Goal: Information Seeking & Learning: Compare options

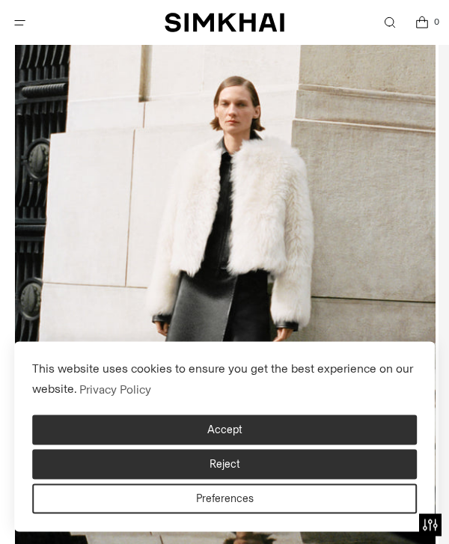
click at [326, 445] on button "Accept" at bounding box center [224, 431] width 385 height 30
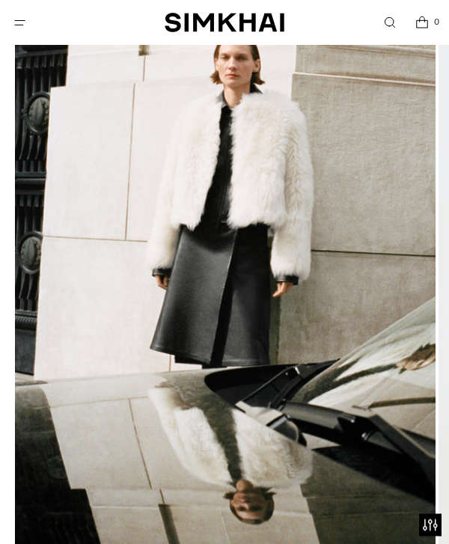
scroll to position [195, 0]
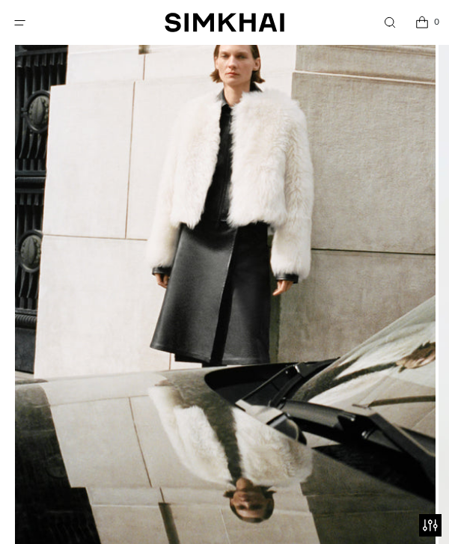
click at [404, 335] on img at bounding box center [225, 284] width 421 height 631
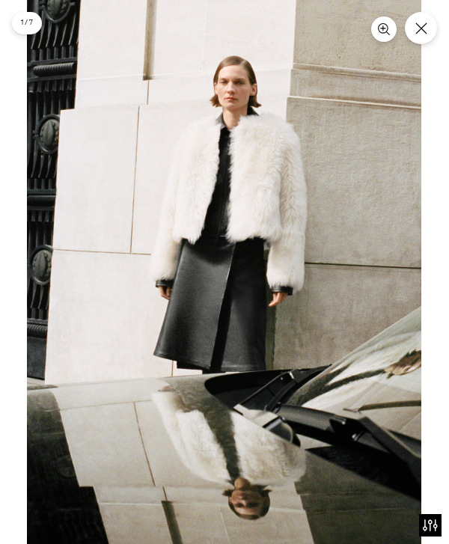
click at [303, 332] on img at bounding box center [224, 296] width 395 height 592
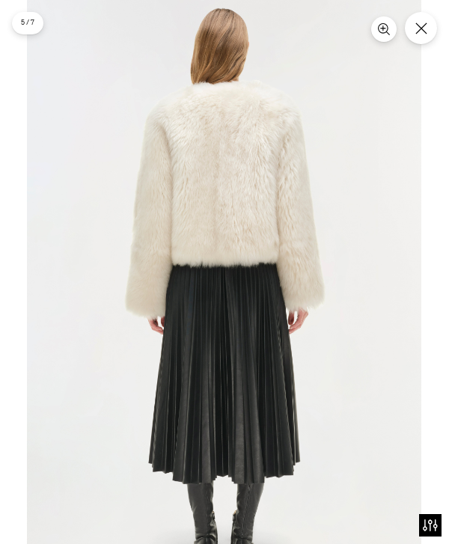
click at [416, 231] on img at bounding box center [224, 296] width 395 height 592
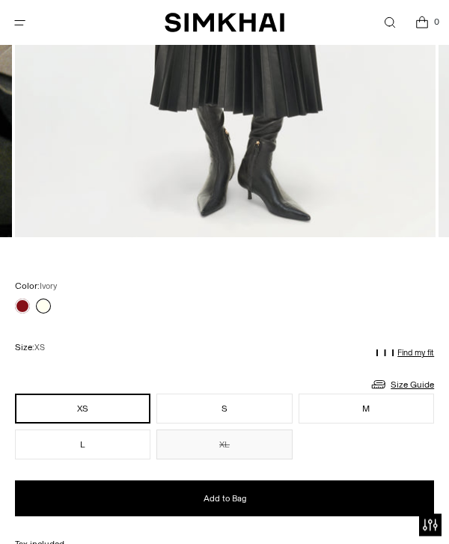
scroll to position [746, 0]
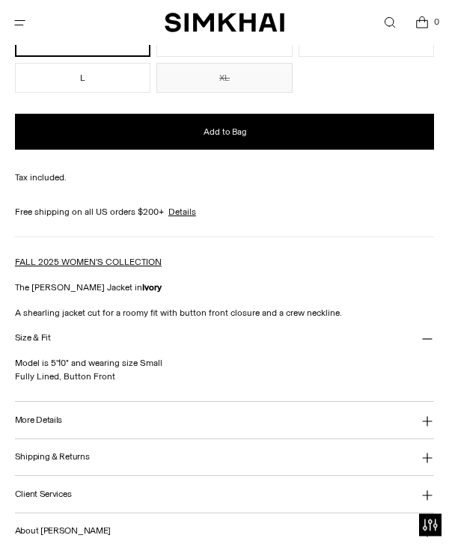
click at [410, 413] on button "More Details" at bounding box center [224, 421] width 419 height 37
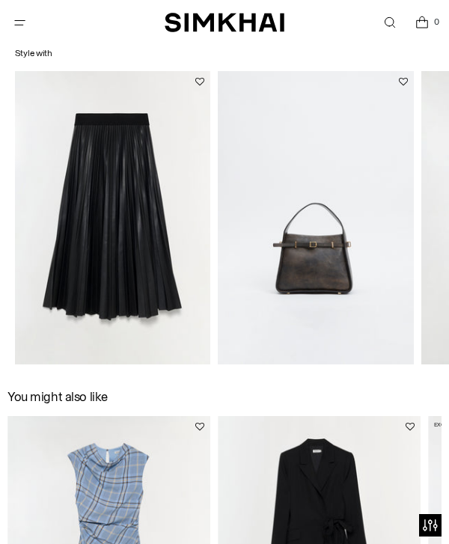
scroll to position [1838, 0]
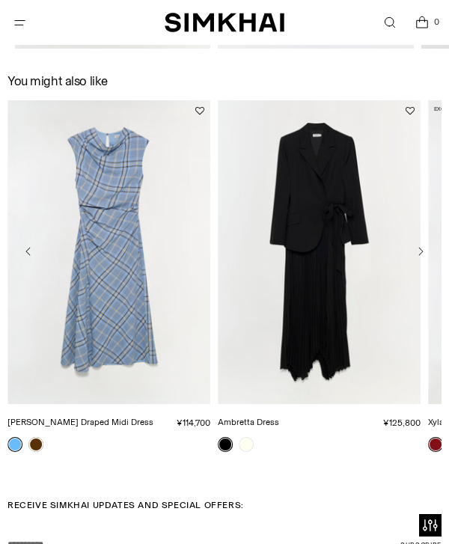
click at [152, 417] on link "[PERSON_NAME] Draped Midi Dress" at bounding box center [80, 422] width 146 height 10
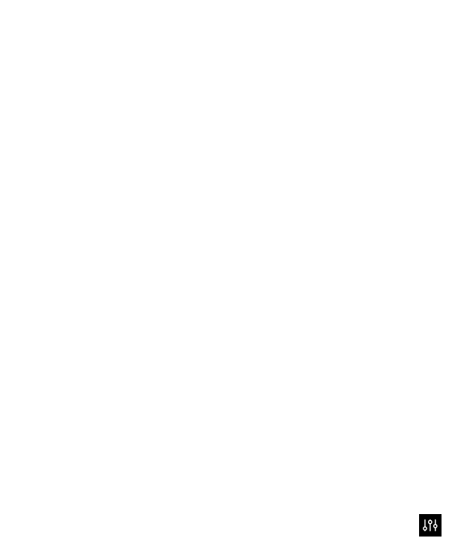
scroll to position [1886, 0]
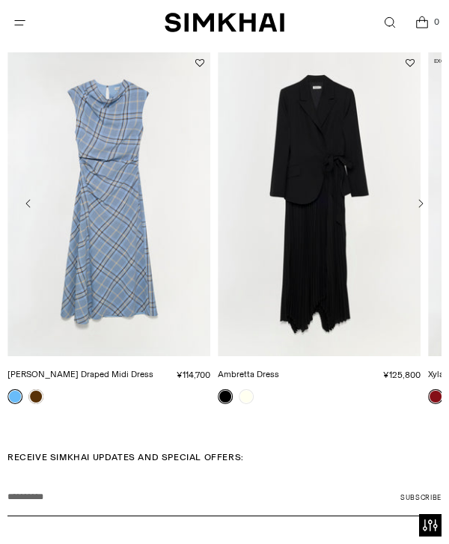
click at [22, 23] on icon "Open menu modal" at bounding box center [20, 22] width 16 height 12
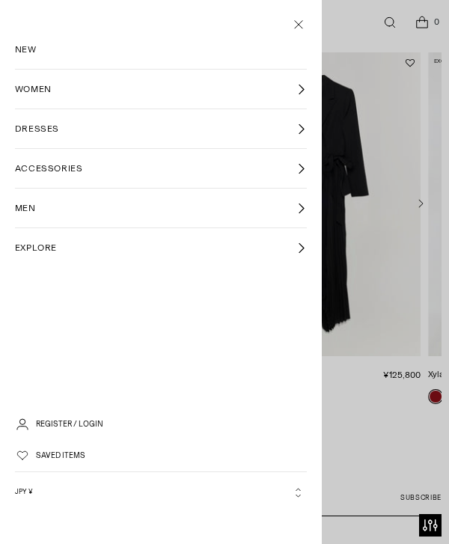
click at [273, 87] on link "WOMEN" at bounding box center [161, 89] width 292 height 39
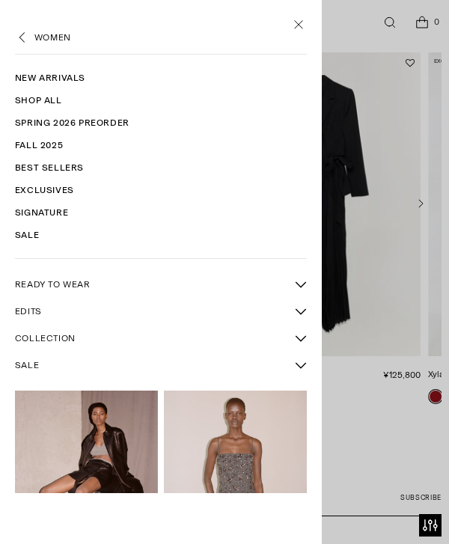
click at [141, 280] on link "READY TO WEAR" at bounding box center [151, 284] width 273 height 25
click at [302, 283] on icon "More READY TO WEAR sub-items" at bounding box center [301, 284] width 10 height 5
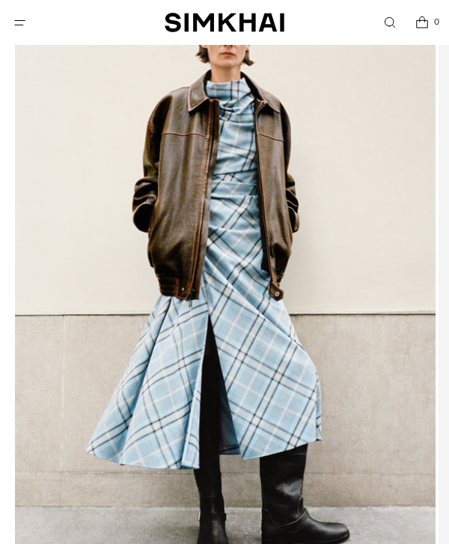
scroll to position [246, 0]
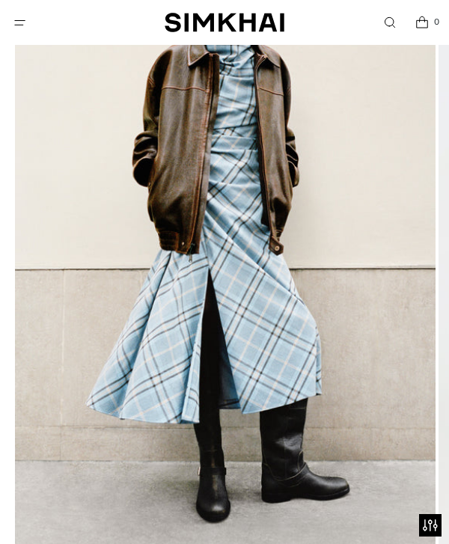
click at [264, 303] on img at bounding box center [225, 233] width 421 height 631
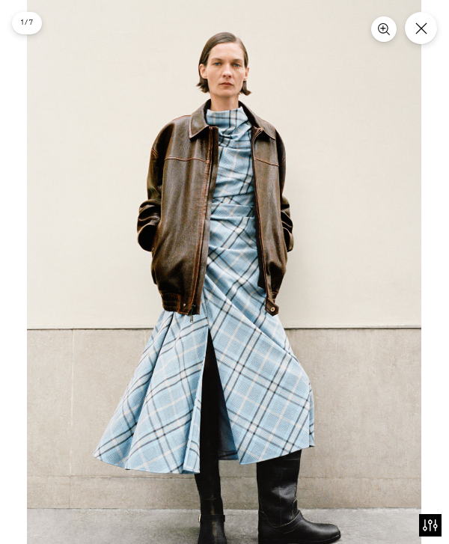
click at [261, 312] on img at bounding box center [224, 296] width 395 height 592
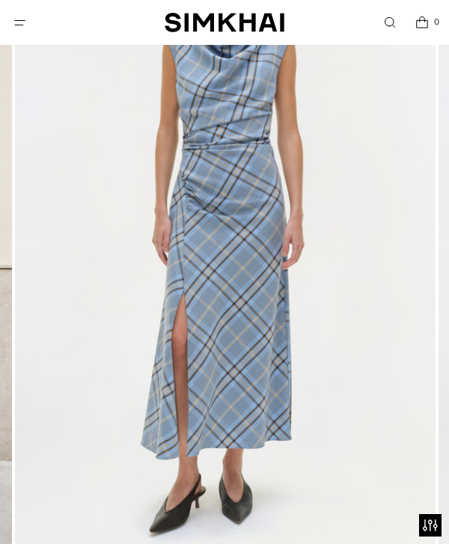
click at [271, 325] on img at bounding box center [225, 233] width 421 height 631
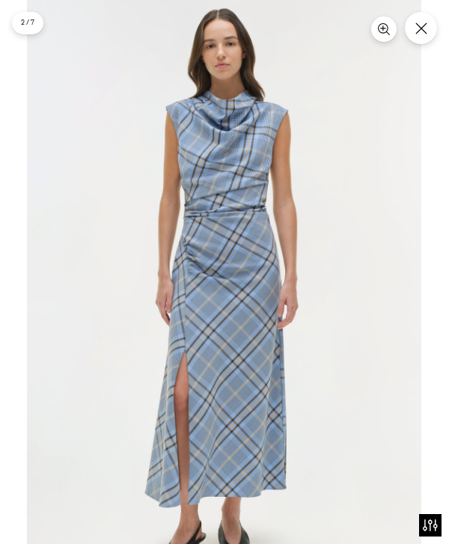
click at [257, 328] on img at bounding box center [224, 296] width 395 height 592
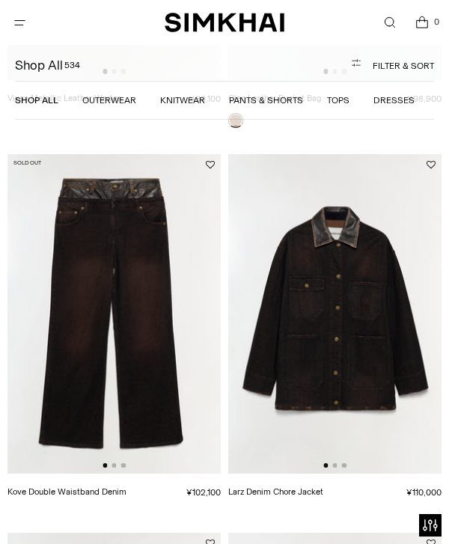
scroll to position [3926, 0]
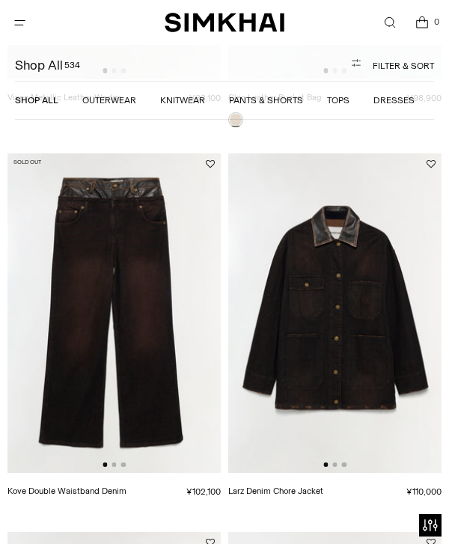
click at [145, 374] on img at bounding box center [113, 313] width 213 height 320
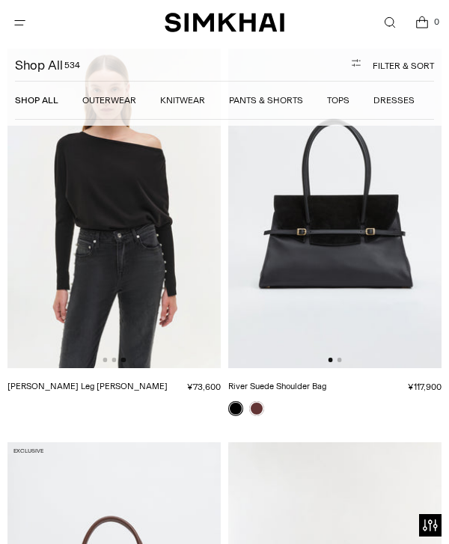
scroll to position [0, 428]
click at [132, 256] on img at bounding box center [113, 209] width 213 height 320
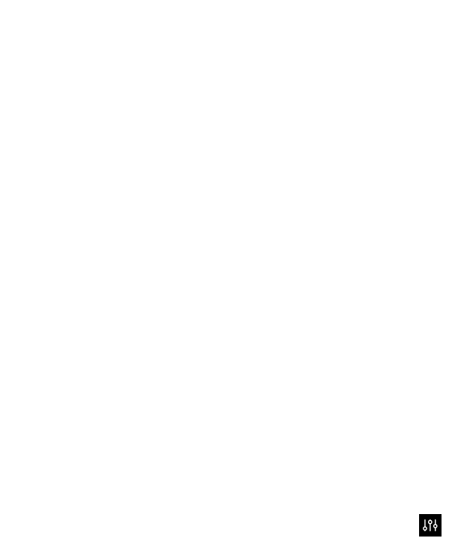
click at [142, 243] on img at bounding box center [113, 209] width 213 height 320
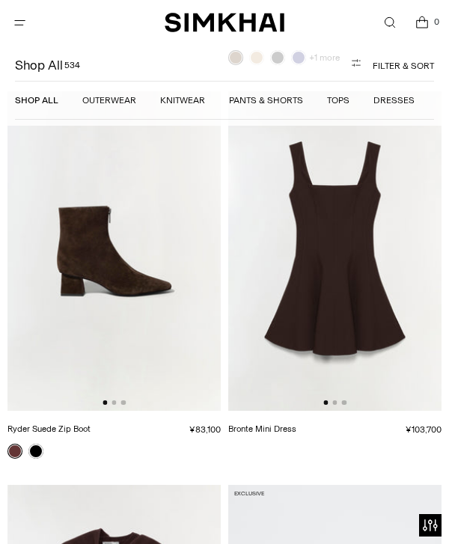
scroll to position [12247, 0]
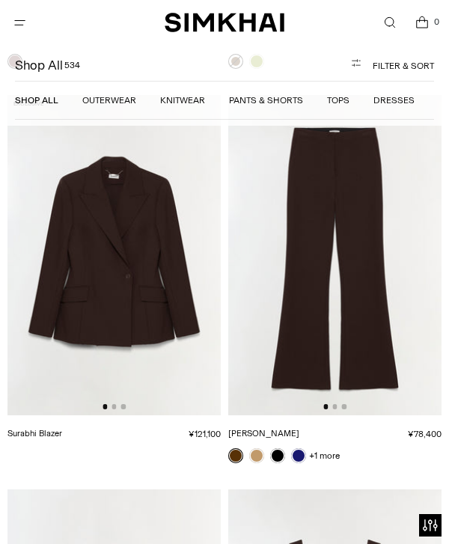
click at [168, 287] on img at bounding box center [113, 255] width 213 height 320
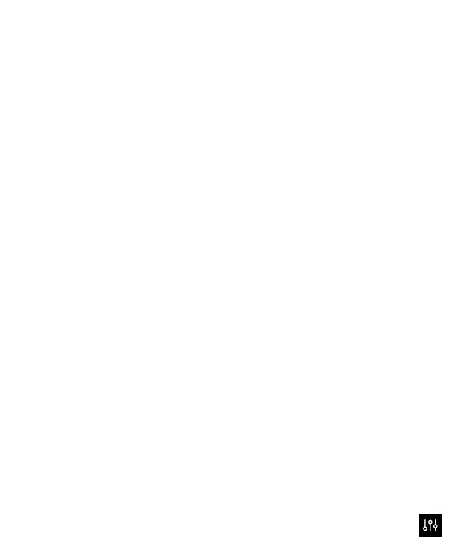
scroll to position [12028, 0]
click at [342, 252] on link "Fenwick Cashmere Turtleneck" at bounding box center [285, 257] width 114 height 10
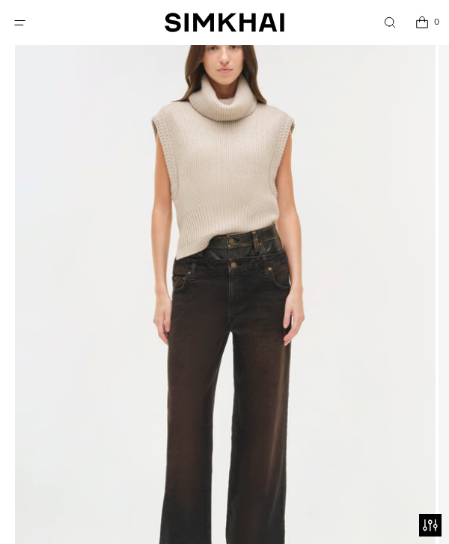
scroll to position [173, 0]
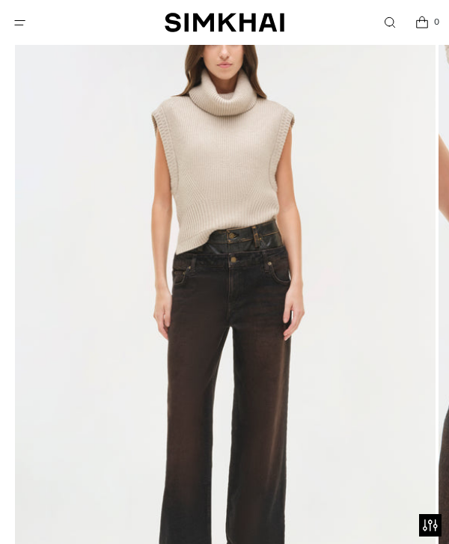
click at [291, 374] on img at bounding box center [225, 306] width 421 height 631
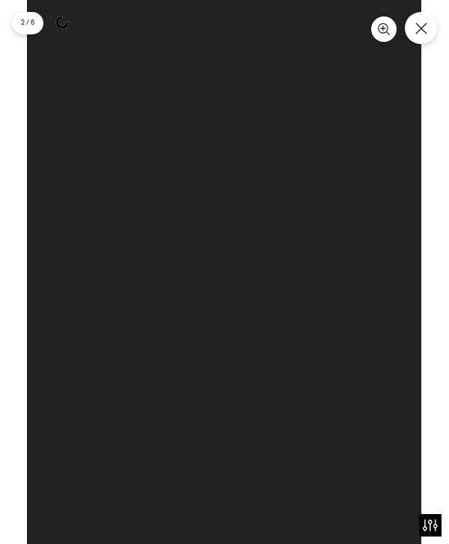
click at [237, 408] on div at bounding box center [224, 296] width 395 height 592
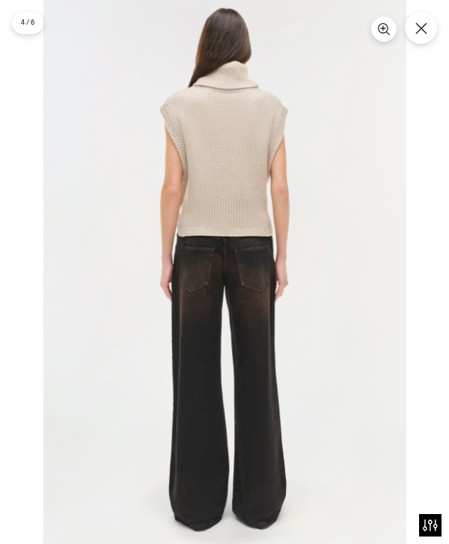
scroll to position [0, 0]
click at [423, 35] on button "Close" at bounding box center [421, 28] width 32 height 32
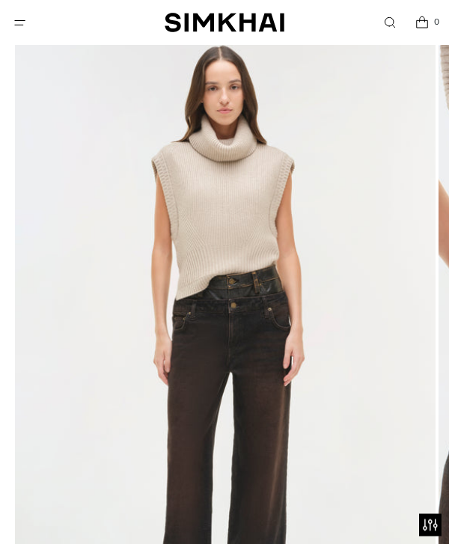
scroll to position [165, 0]
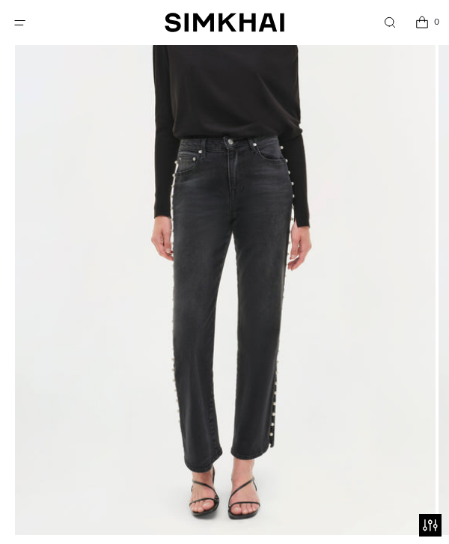
scroll to position [258, 0]
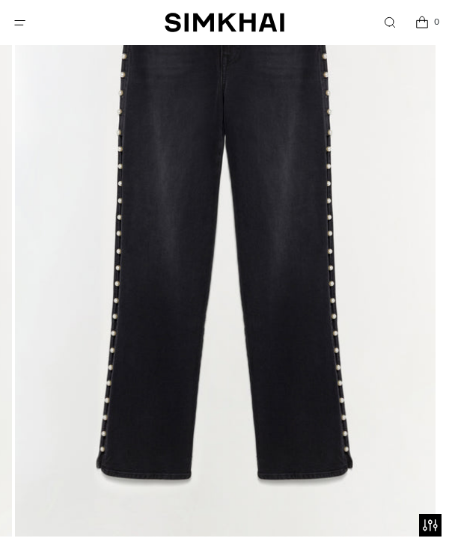
click at [136, 323] on img at bounding box center [225, 221] width 421 height 631
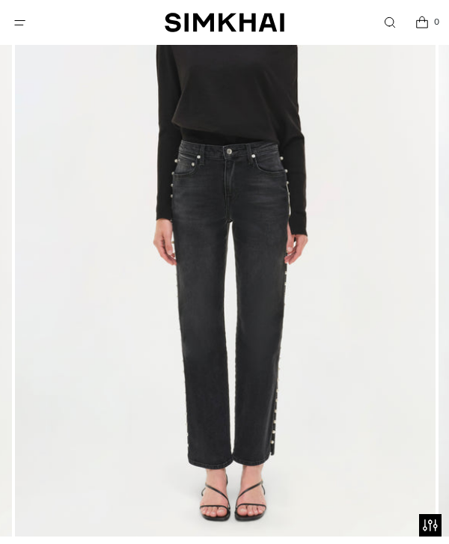
click at [282, 316] on img at bounding box center [225, 221] width 421 height 631
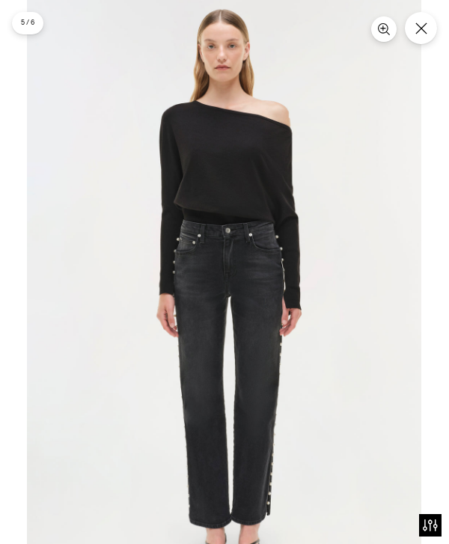
click at [263, 371] on img at bounding box center [224, 296] width 395 height 592
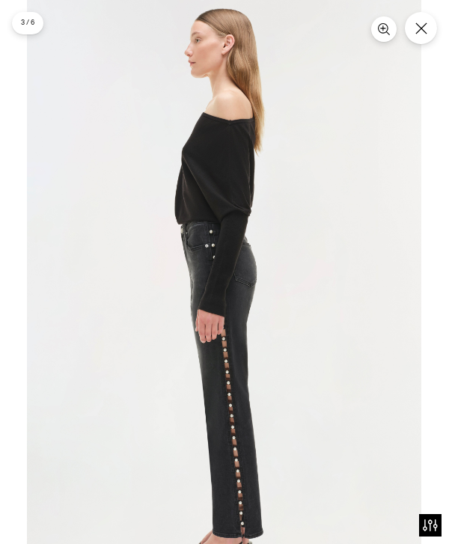
click at [430, 39] on button "Close" at bounding box center [421, 28] width 32 height 32
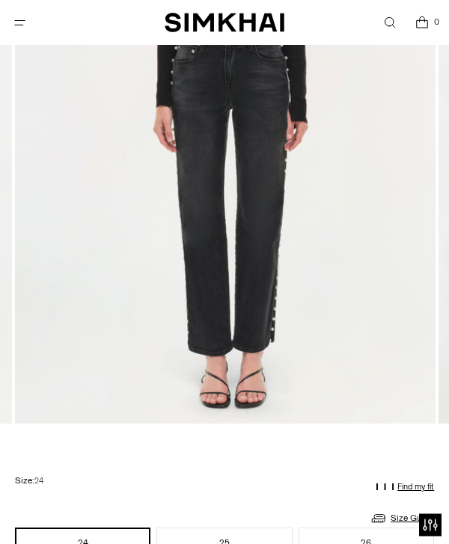
scroll to position [371, 0]
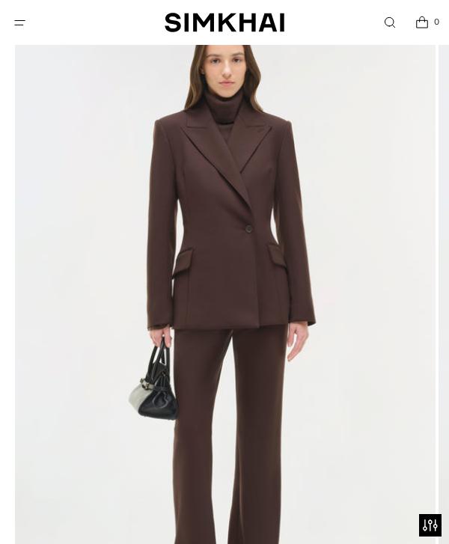
scroll to position [153, 0]
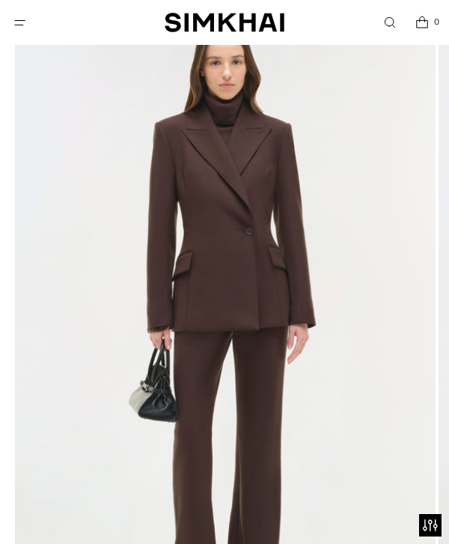
click at [259, 338] on img at bounding box center [225, 326] width 421 height 631
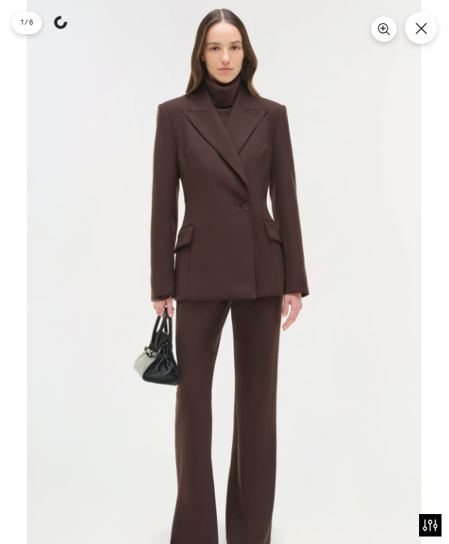
click at [228, 278] on img at bounding box center [224, 296] width 395 height 592
click at [251, 238] on img at bounding box center [224, 296] width 395 height 592
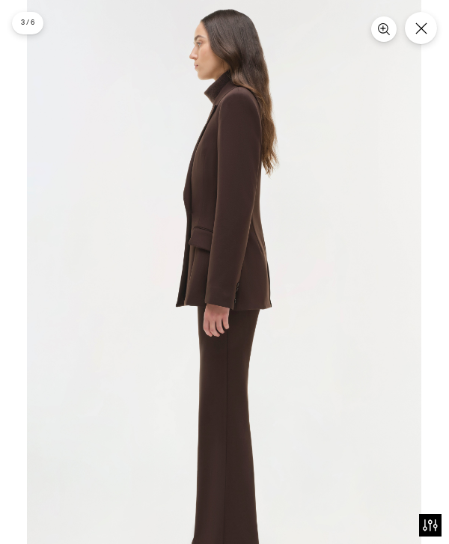
click at [257, 315] on img at bounding box center [224, 296] width 395 height 592
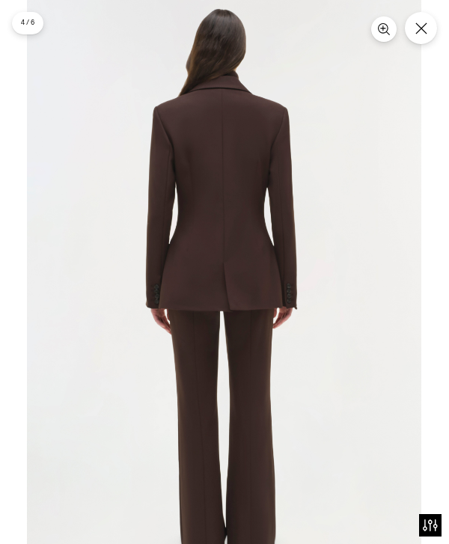
click at [418, 28] on icon "Close" at bounding box center [422, 28] width 12 height 12
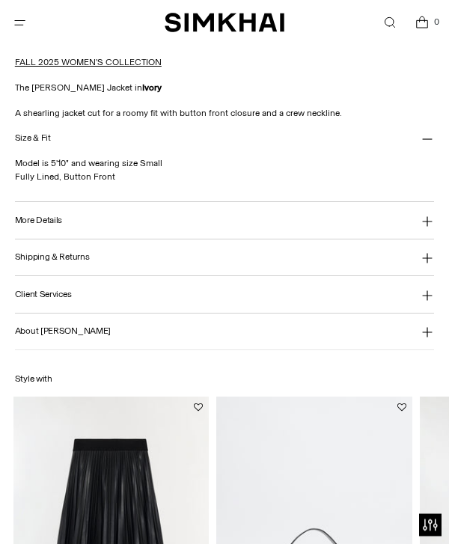
scroll to position [1125, 0]
click at [28, 19] on icon "Open menu modal" at bounding box center [20, 22] width 16 height 12
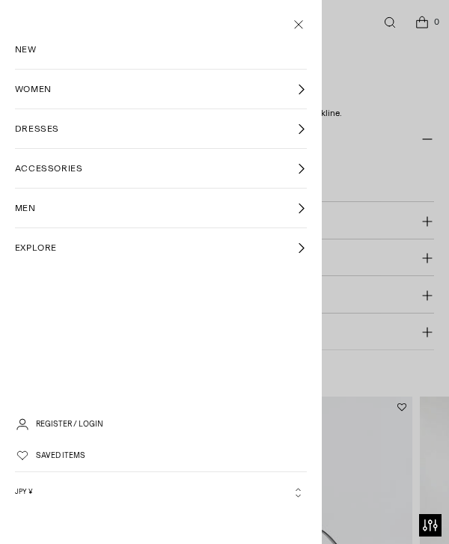
click at [131, 89] on link "WOMEN" at bounding box center [161, 89] width 292 height 39
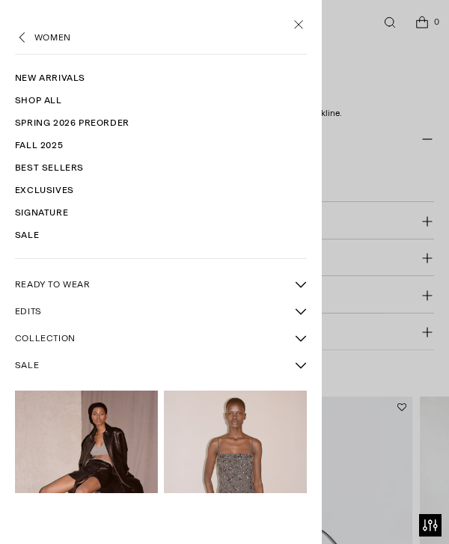
click at [161, 285] on link "READY TO WEAR" at bounding box center [151, 284] width 273 height 25
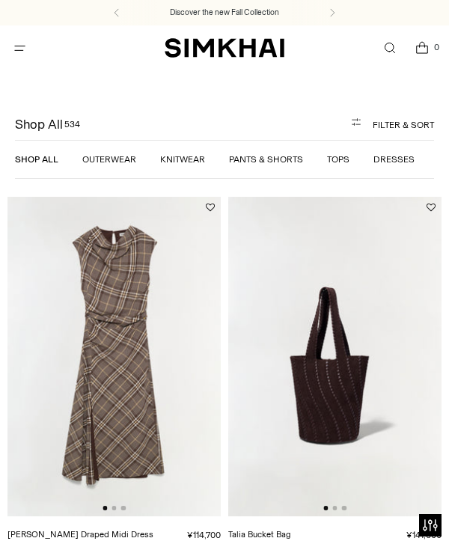
click at [117, 156] on link "Outerwear" at bounding box center [109, 159] width 54 height 10
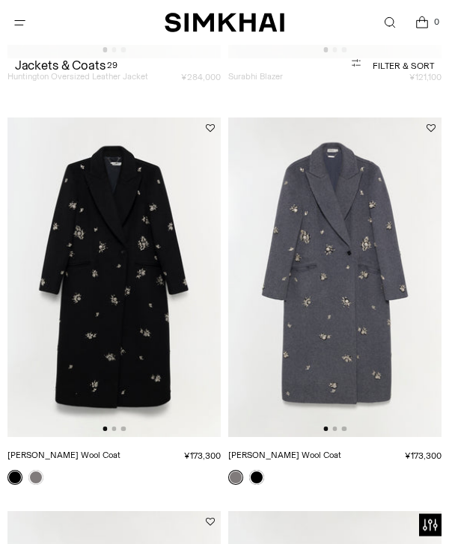
scroll to position [2376, 0]
click at [362, 320] on img at bounding box center [334, 278] width 213 height 320
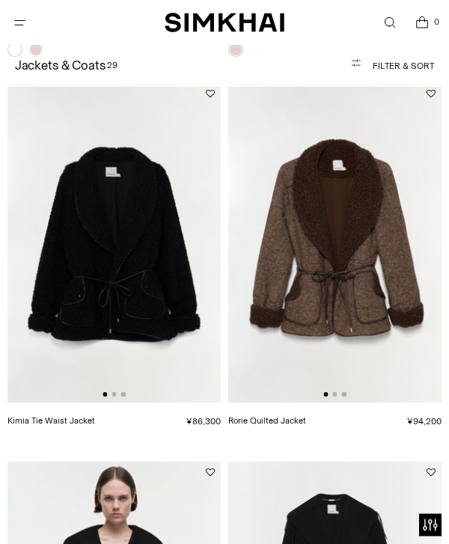
scroll to position [3199, 0]
click at [369, 299] on img at bounding box center [334, 243] width 213 height 320
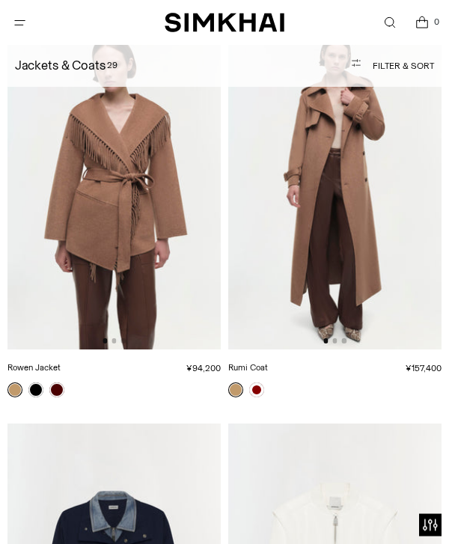
scroll to position [4474, 0]
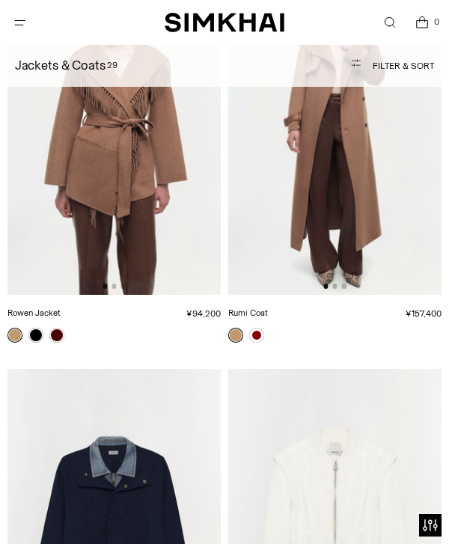
click at [40, 222] on img at bounding box center [113, 135] width 213 height 320
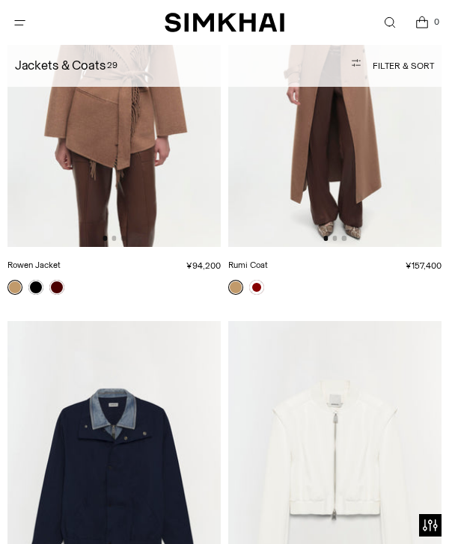
click at [199, 180] on img at bounding box center [113, 87] width 213 height 320
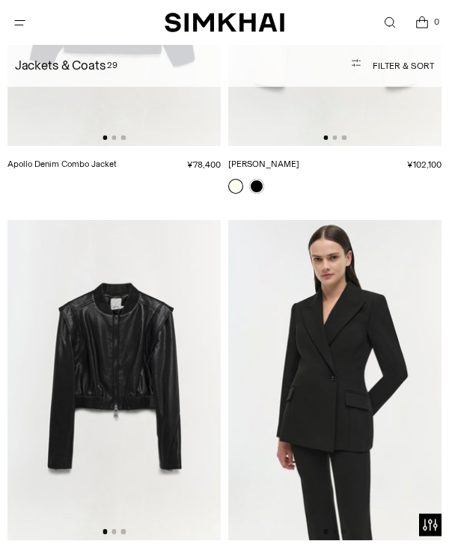
scroll to position [5017, 0]
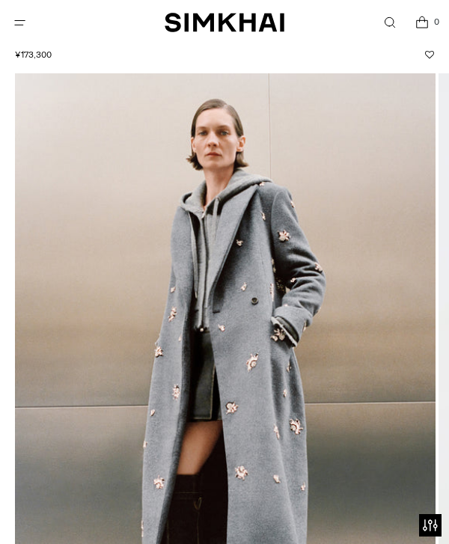
scroll to position [118, 0]
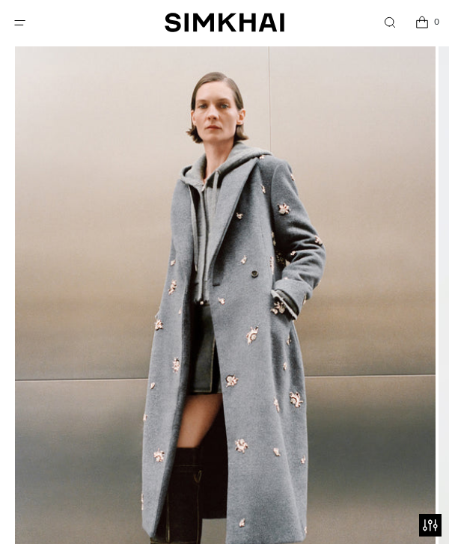
click at [291, 332] on img at bounding box center [225, 361] width 421 height 631
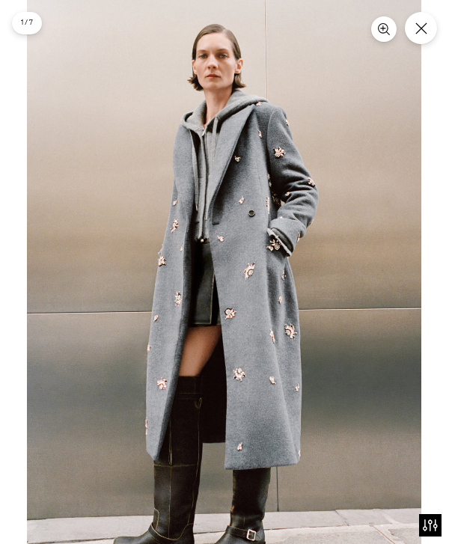
click at [282, 352] on img at bounding box center [224, 296] width 395 height 592
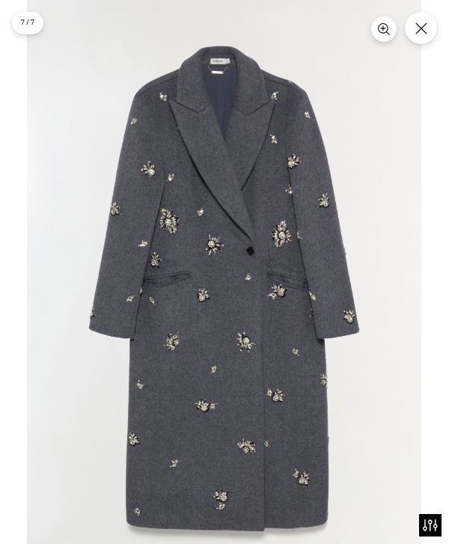
click at [431, 31] on button "Close" at bounding box center [421, 28] width 32 height 32
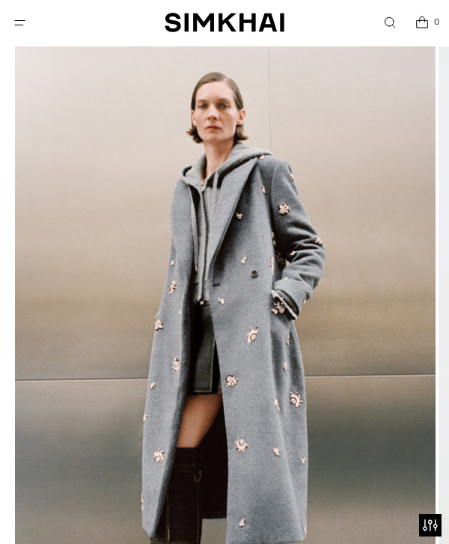
click at [267, 319] on img at bounding box center [225, 361] width 421 height 631
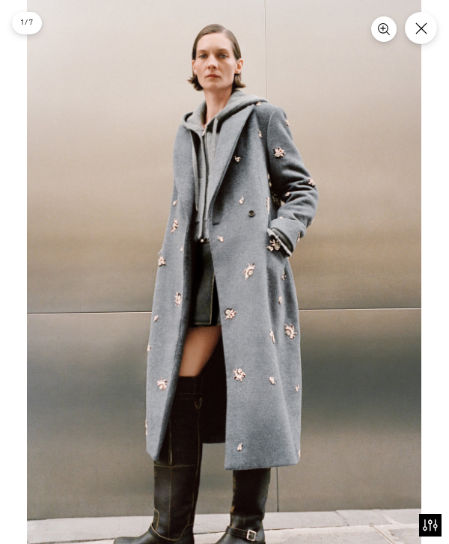
click at [425, 26] on icon "Close" at bounding box center [422, 28] width 12 height 12
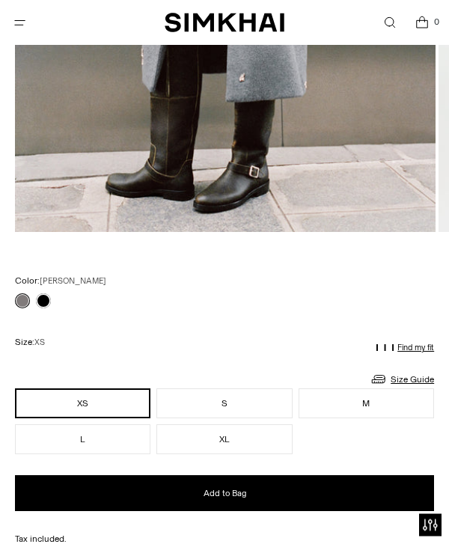
scroll to position [680, 0]
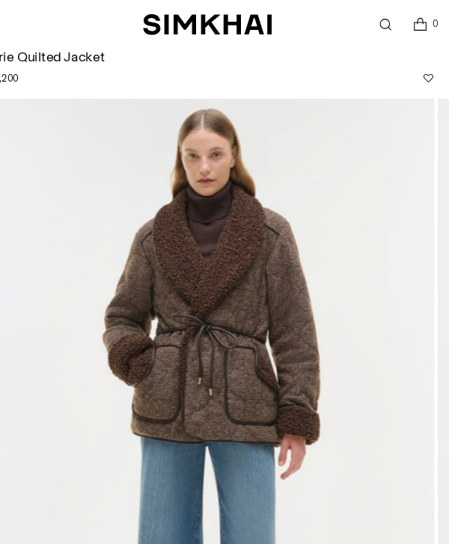
scroll to position [68, 0]
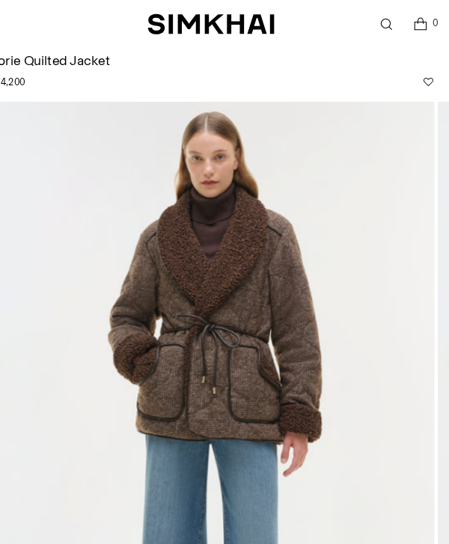
click at [252, 362] on img at bounding box center [225, 411] width 421 height 631
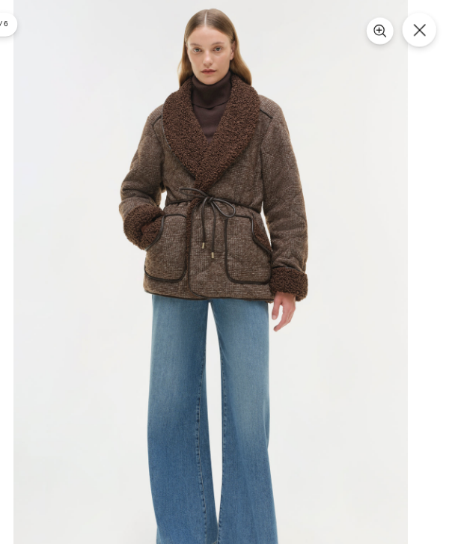
click at [234, 350] on img at bounding box center [224, 279] width 372 height 559
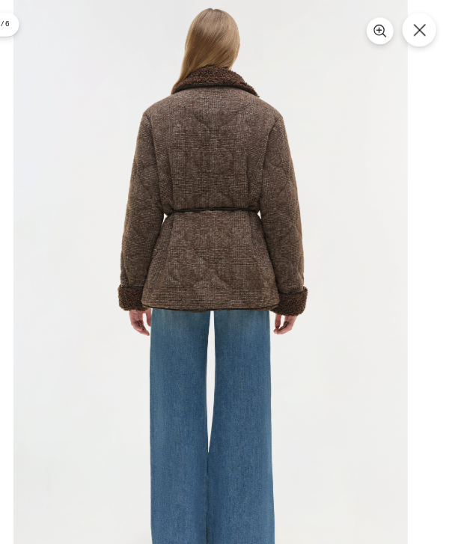
click at [251, 400] on img at bounding box center [224, 279] width 372 height 559
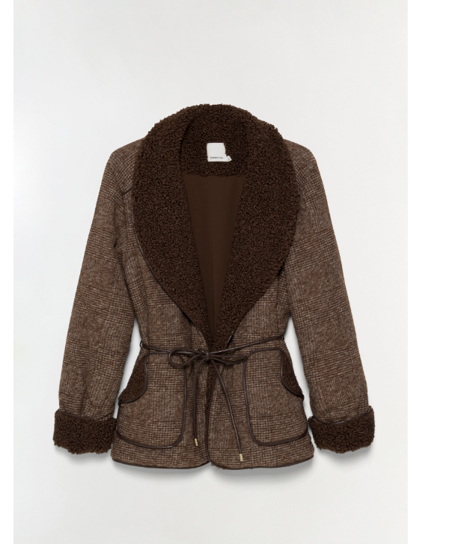
click at [334, 483] on img at bounding box center [224, 279] width 372 height 559
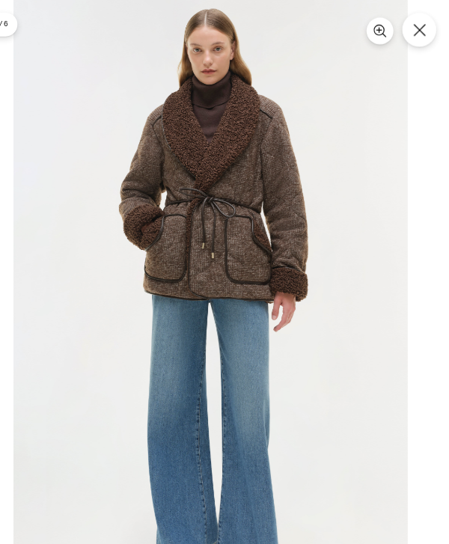
click at [408, 23] on button "Close" at bounding box center [421, 28] width 32 height 32
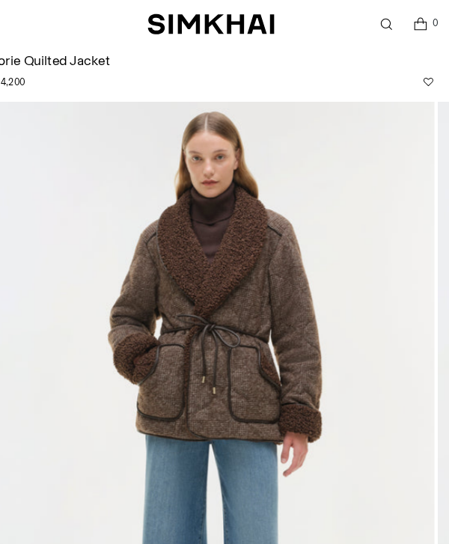
click at [270, 44] on div "SIMKHAI 0" at bounding box center [224, 22] width 425 height 45
click at [42, 56] on h1 "Rorie Quilted Jacket" at bounding box center [224, 57] width 419 height 13
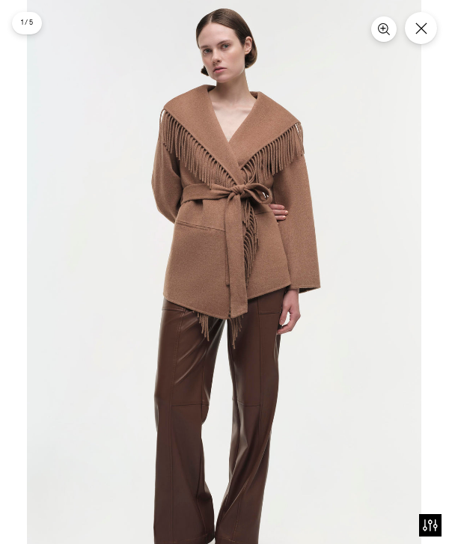
scroll to position [235, 0]
click at [425, 34] on icon "Close" at bounding box center [422, 28] width 12 height 12
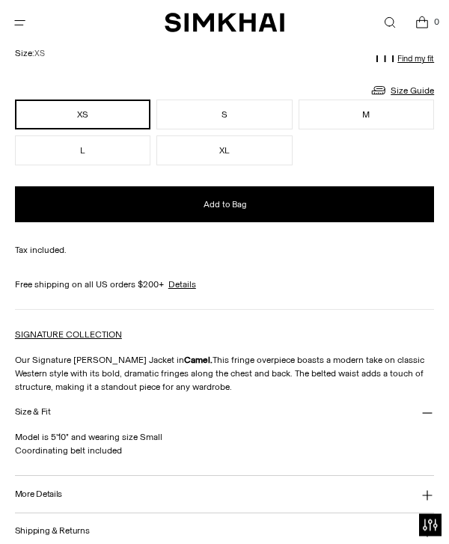
scroll to position [848, 0]
